Goal: Check status: Check status

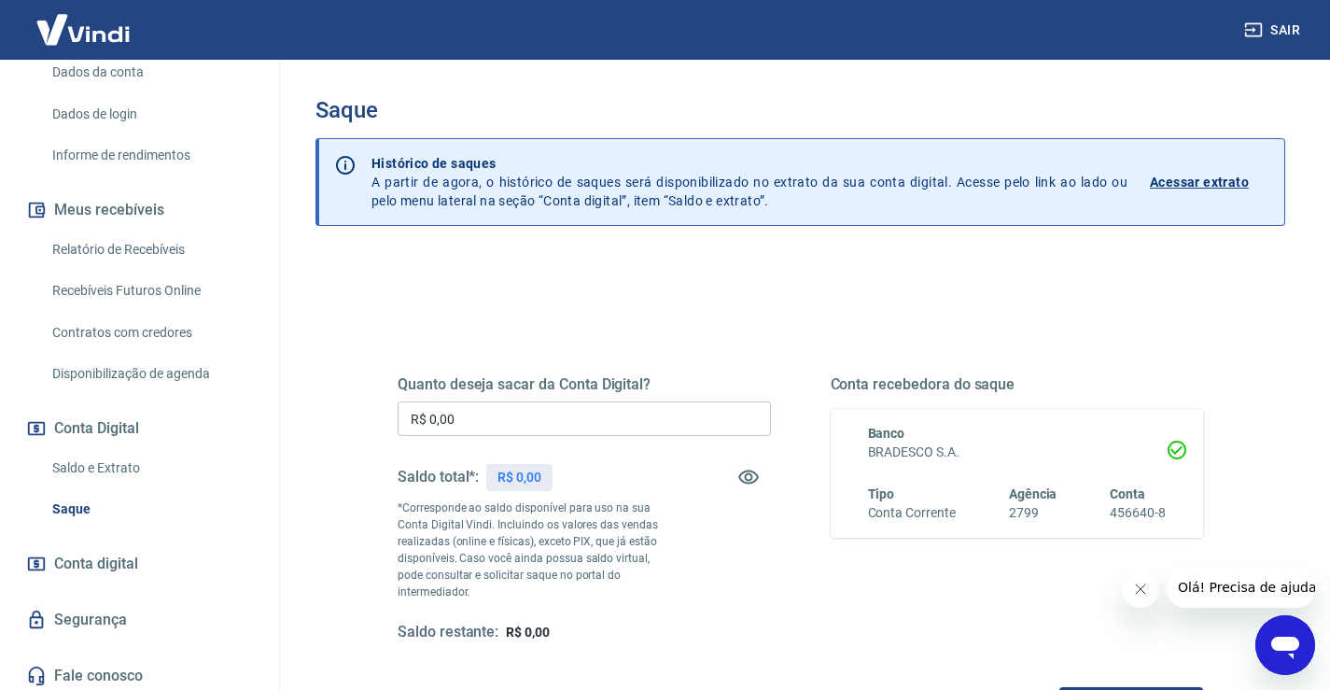
scroll to position [304, 0]
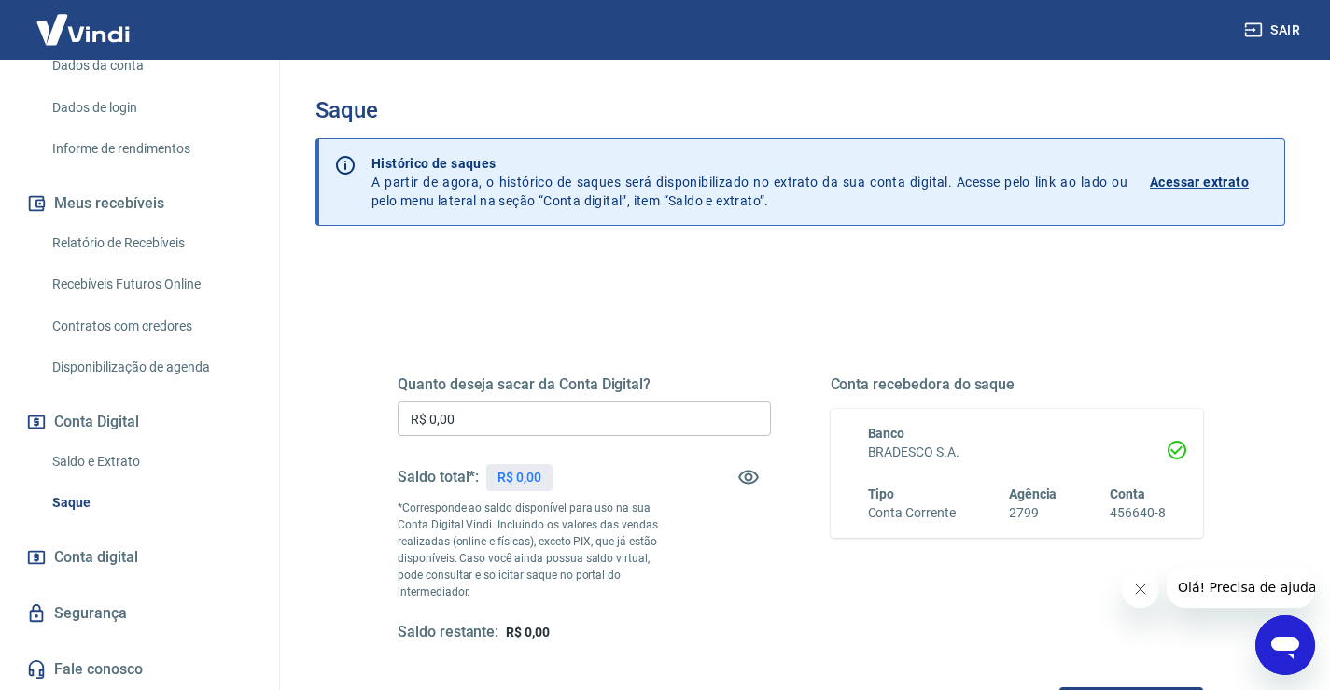
click at [83, 460] on link "Saldo e Extrato" at bounding box center [151, 461] width 212 height 38
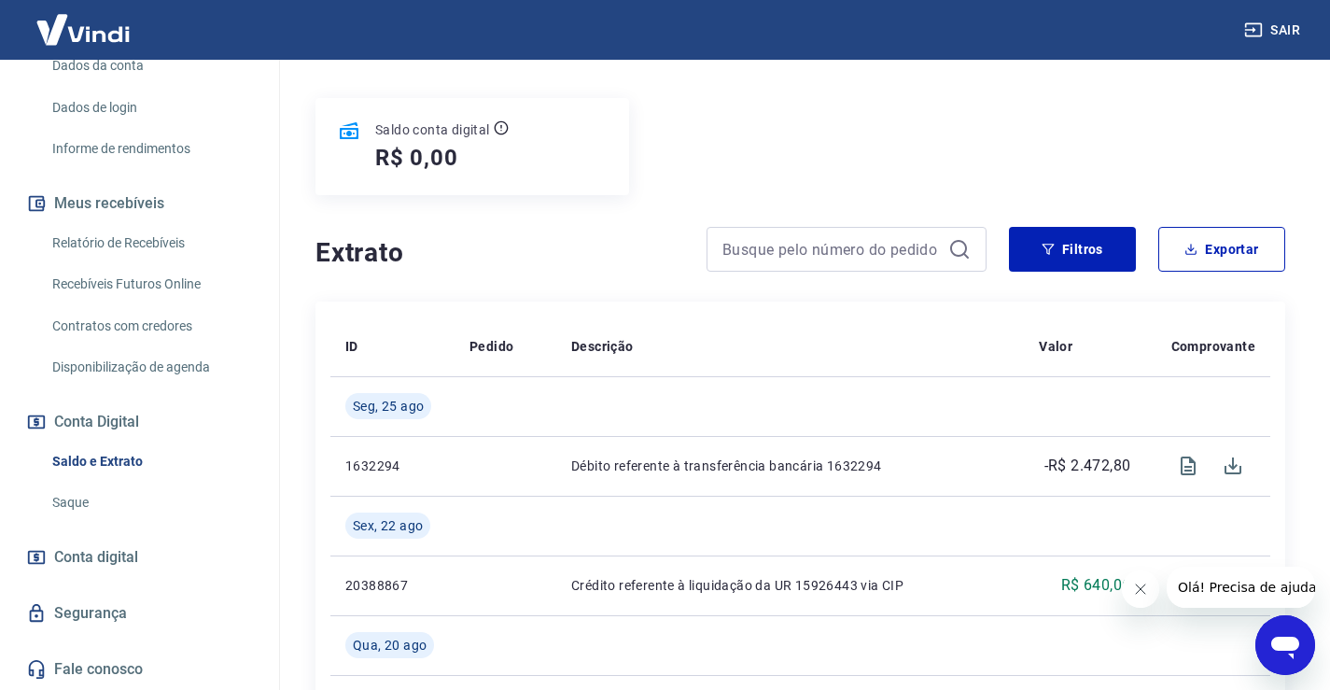
scroll to position [168, 0]
